Goal: Task Accomplishment & Management: Manage account settings

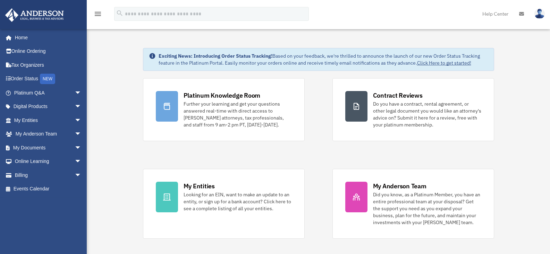
click at [75, 149] on span "arrow_drop_down" at bounding box center [82, 148] width 14 height 14
click at [34, 158] on link "Box" at bounding box center [51, 162] width 82 height 14
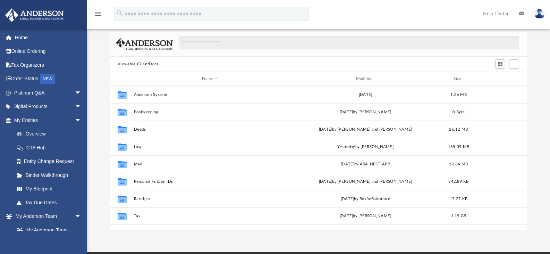
scroll to position [35, 0]
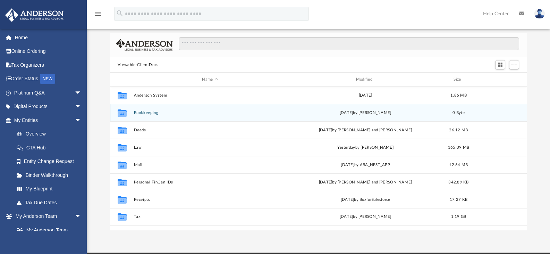
click at [147, 110] on button "Bookkeeping" at bounding box center [210, 112] width 152 height 5
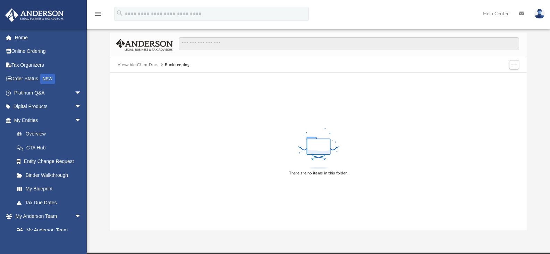
click at [143, 65] on button "Viewable-ClientDocs" at bounding box center [138, 65] width 41 height 6
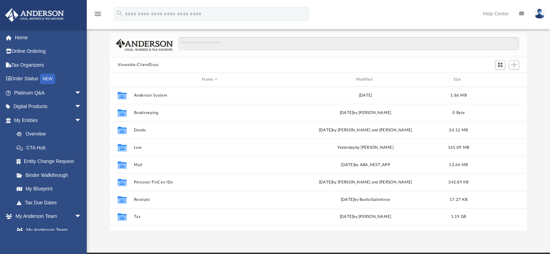
scroll to position [153, 412]
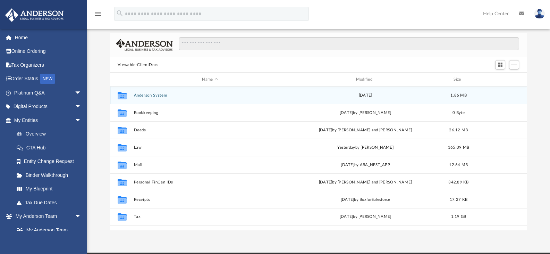
click at [145, 92] on div "Collaborated Folder [PERSON_NAME] System [DATE] 1.86 MB" at bounding box center [318, 94] width 417 height 17
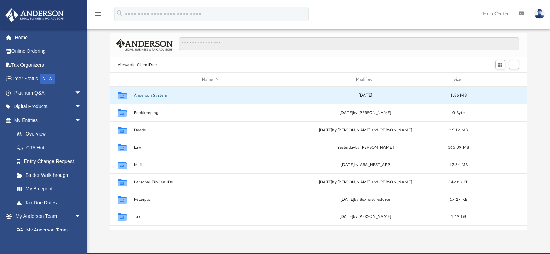
click at [143, 95] on button "Anderson System" at bounding box center [210, 95] width 152 height 5
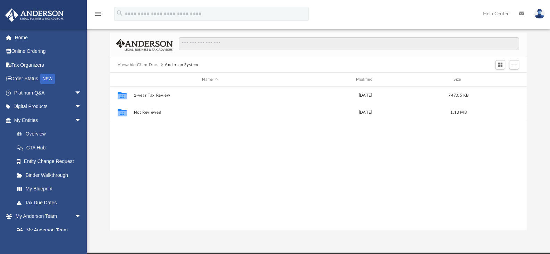
click at [145, 65] on button "Viewable-ClientDocs" at bounding box center [138, 65] width 41 height 6
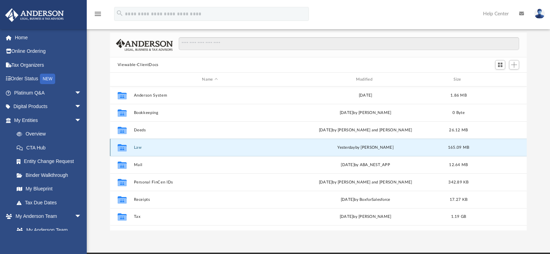
click at [139, 148] on button "Law" at bounding box center [210, 147] width 152 height 5
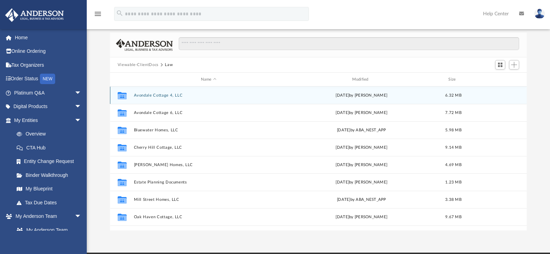
click at [163, 94] on button "Avondale Cottage 4, LLC" at bounding box center [209, 95] width 150 height 5
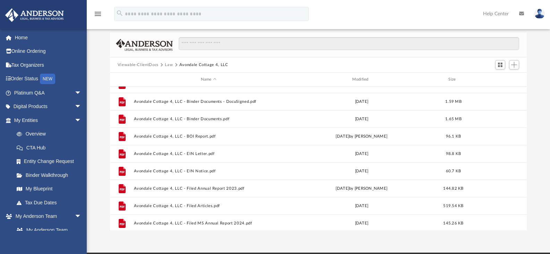
scroll to position [47, 0]
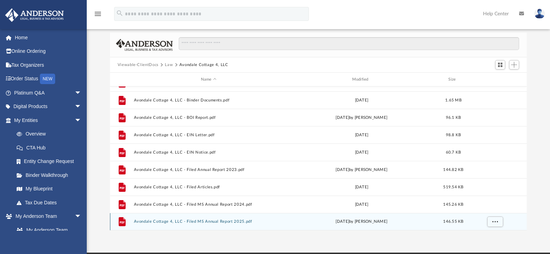
click at [245, 222] on button "Avondale Cottage 4, LLC - Filed MS Annual Report 2025.pdf" at bounding box center [209, 221] width 150 height 5
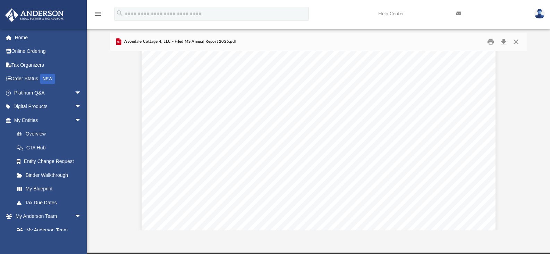
scroll to position [0, 0]
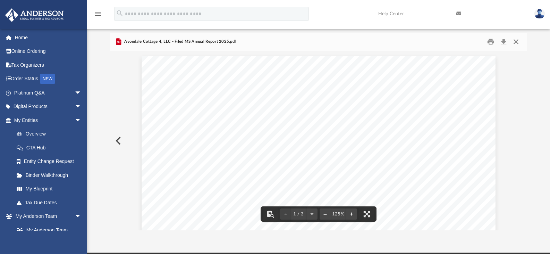
click at [516, 42] on button "Close" at bounding box center [516, 41] width 12 height 11
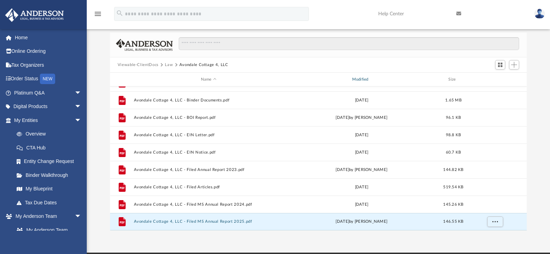
click at [364, 77] on div "Modified" at bounding box center [361, 79] width 150 height 6
click at [371, 78] on span "Modified" at bounding box center [370, 79] width 3 height 3
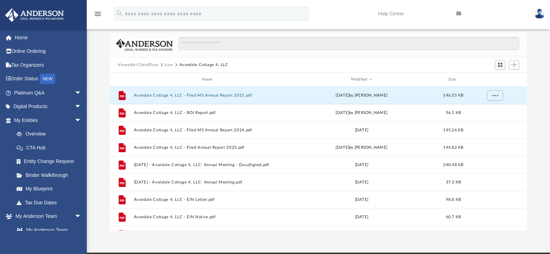
click at [167, 67] on button "Law" at bounding box center [169, 65] width 8 height 6
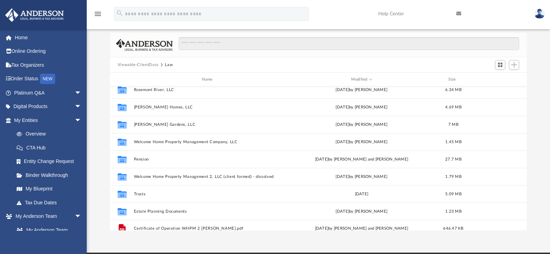
scroll to position [221, 0]
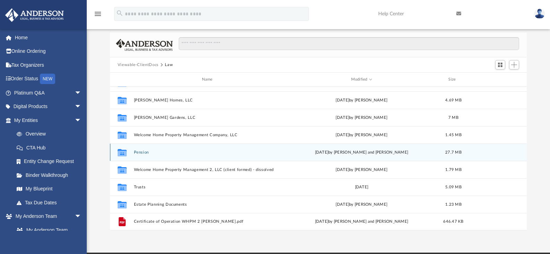
click at [144, 151] on button "Pension" at bounding box center [209, 152] width 150 height 5
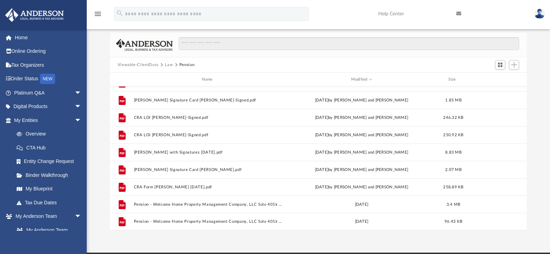
scroll to position [0, 0]
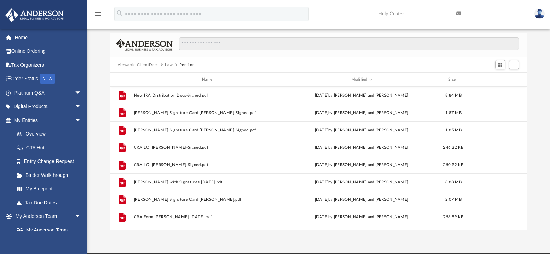
click at [167, 66] on button "Law" at bounding box center [169, 65] width 8 height 6
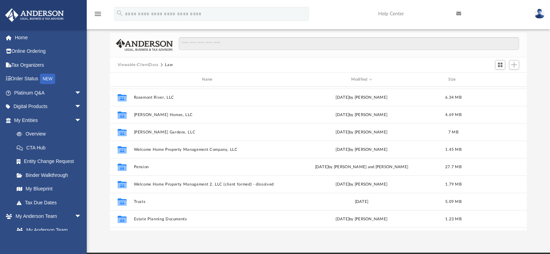
scroll to position [221, 0]
